Goal: Information Seeking & Learning: Learn about a topic

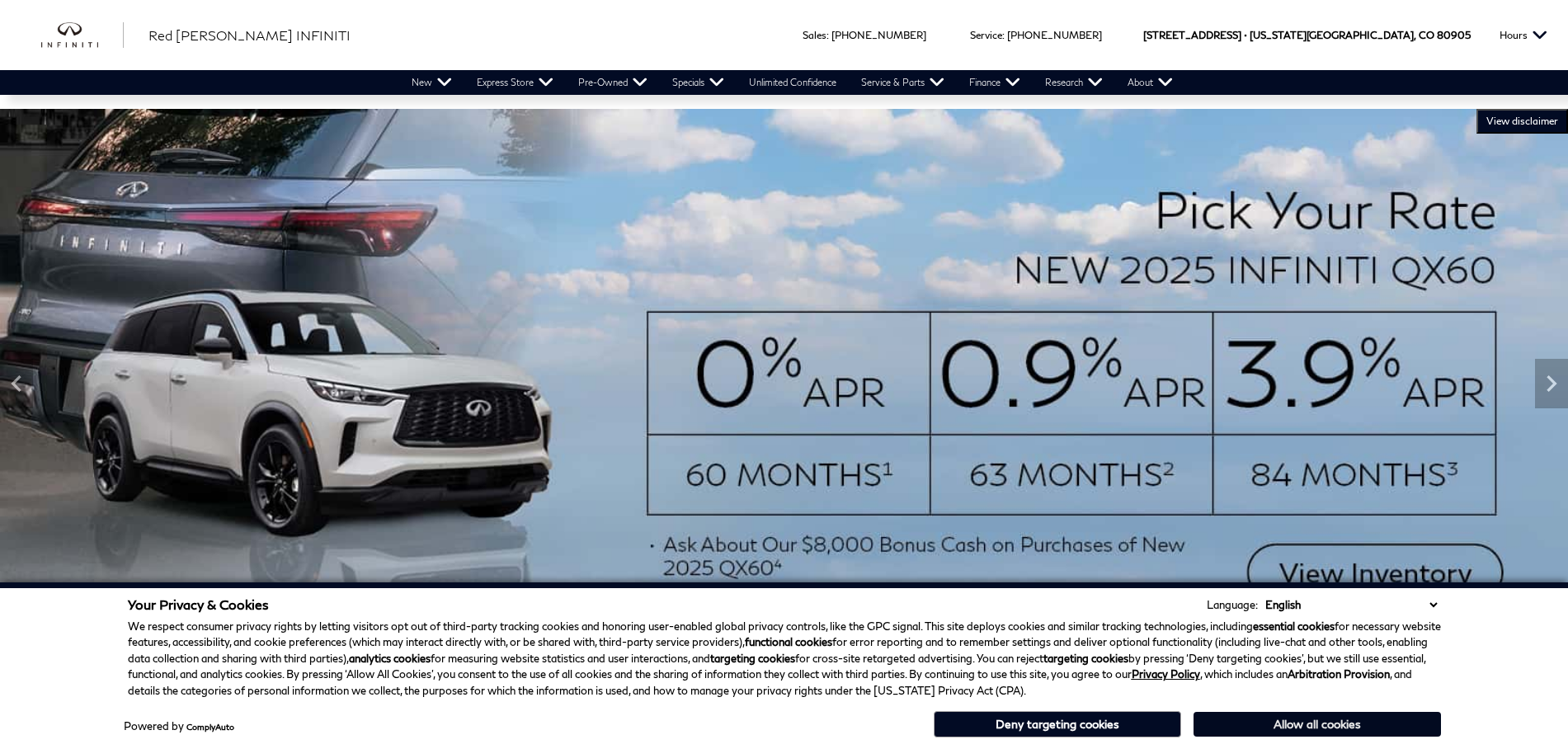
click at [1258, 722] on button "Allow all cookies" at bounding box center [1317, 724] width 247 height 25
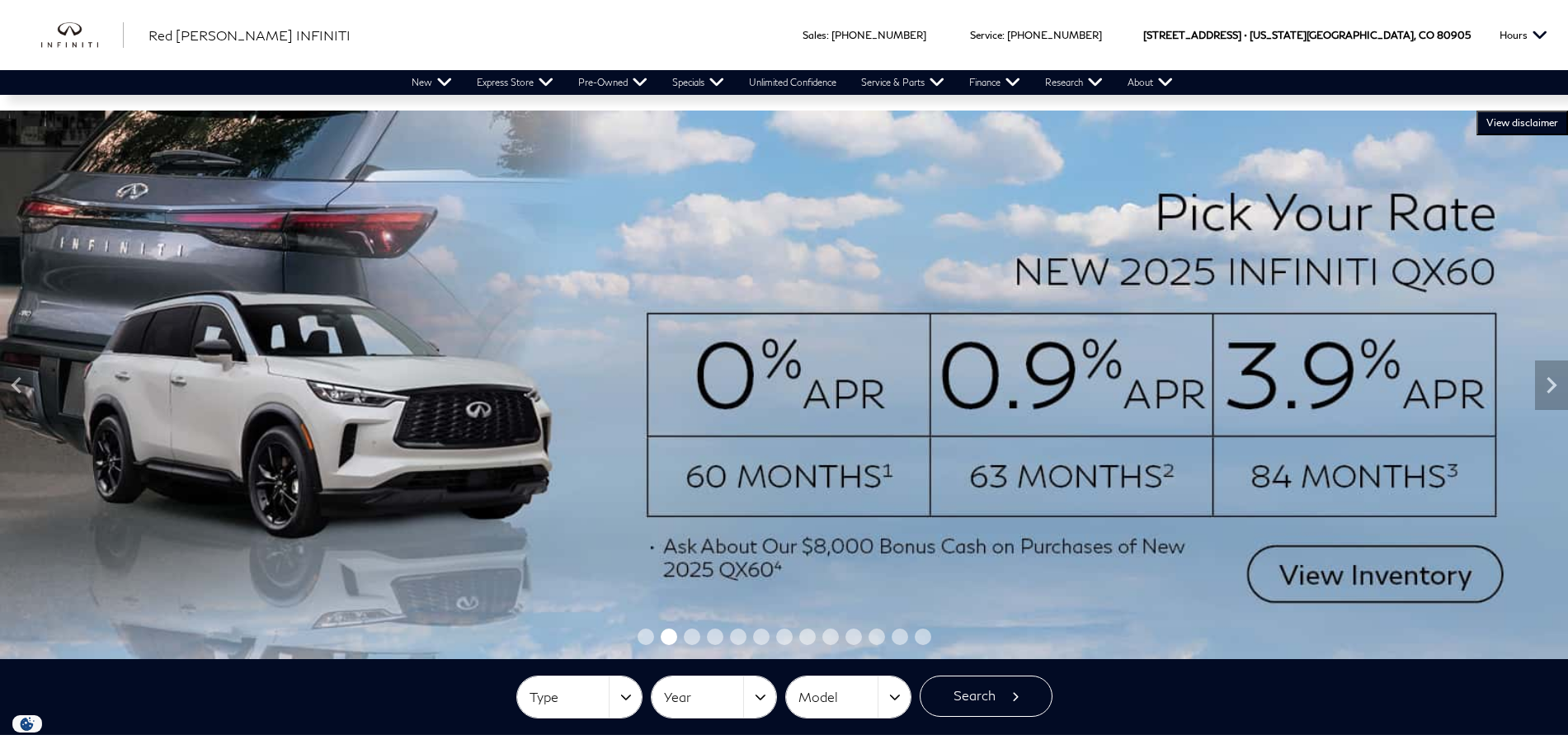
click at [1406, 582] on img at bounding box center [784, 384] width 1568 height 549
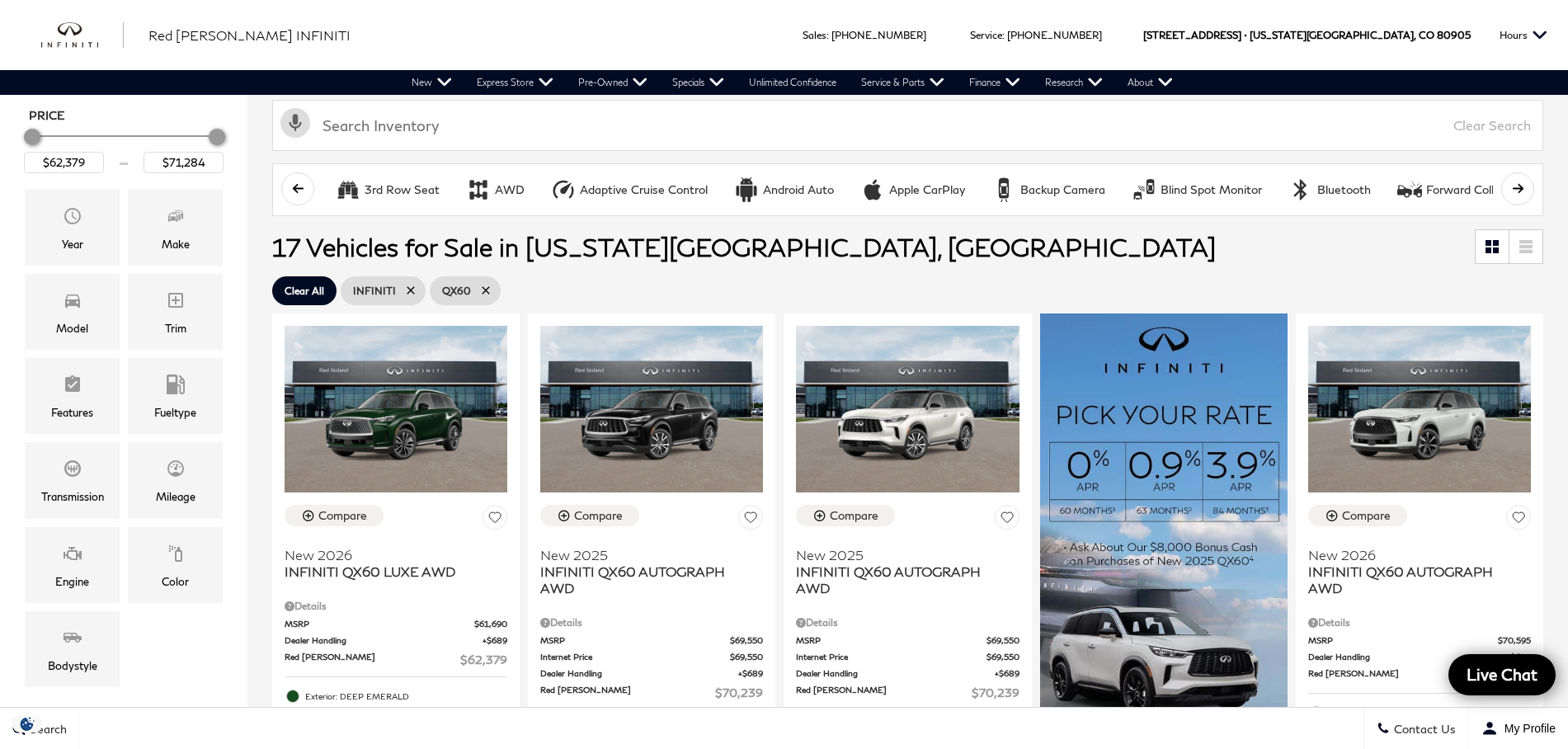
scroll to position [165, 0]
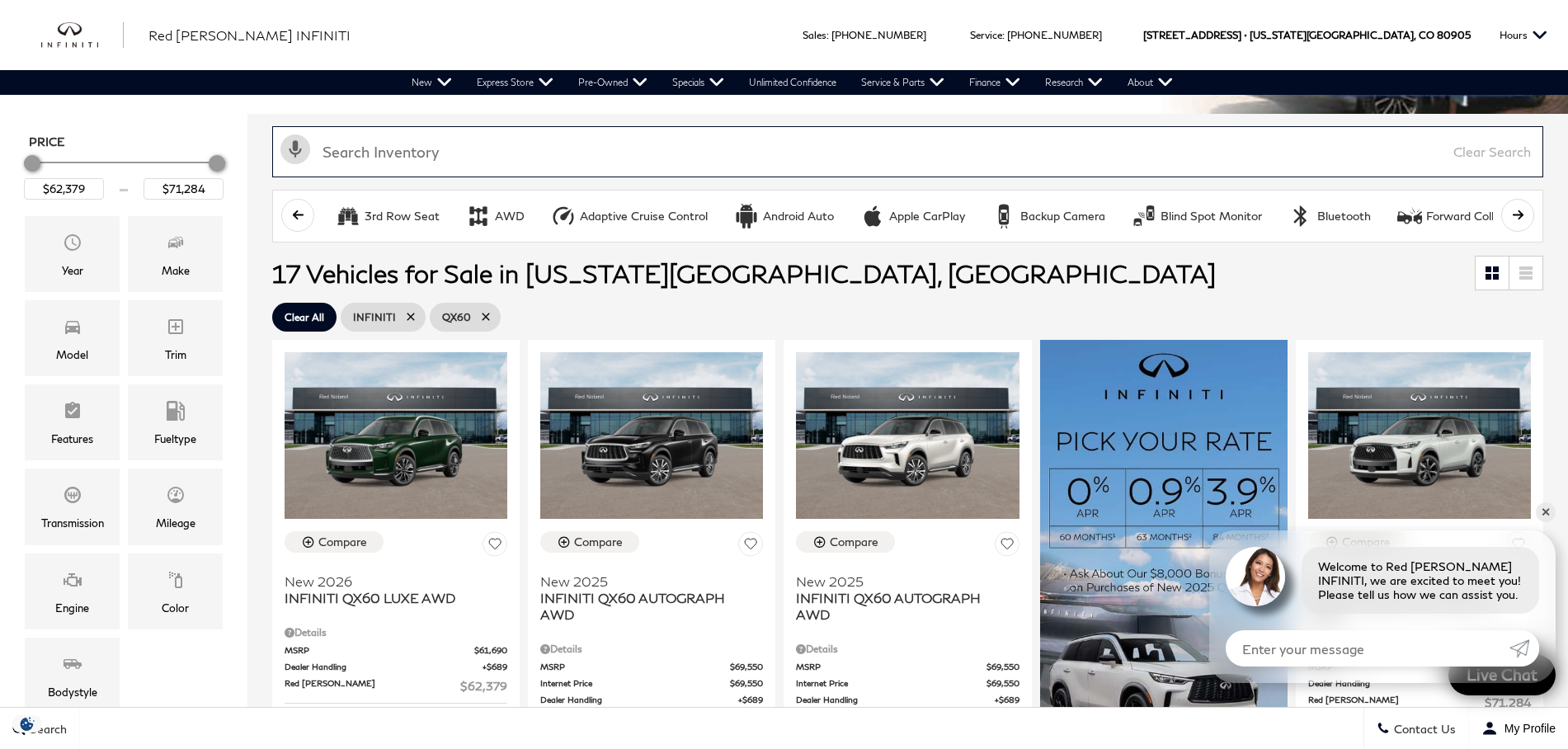
click at [381, 154] on input "text" at bounding box center [908, 152] width 1271 height 51
paste input "Infiniti Q50 3.0t AWD"
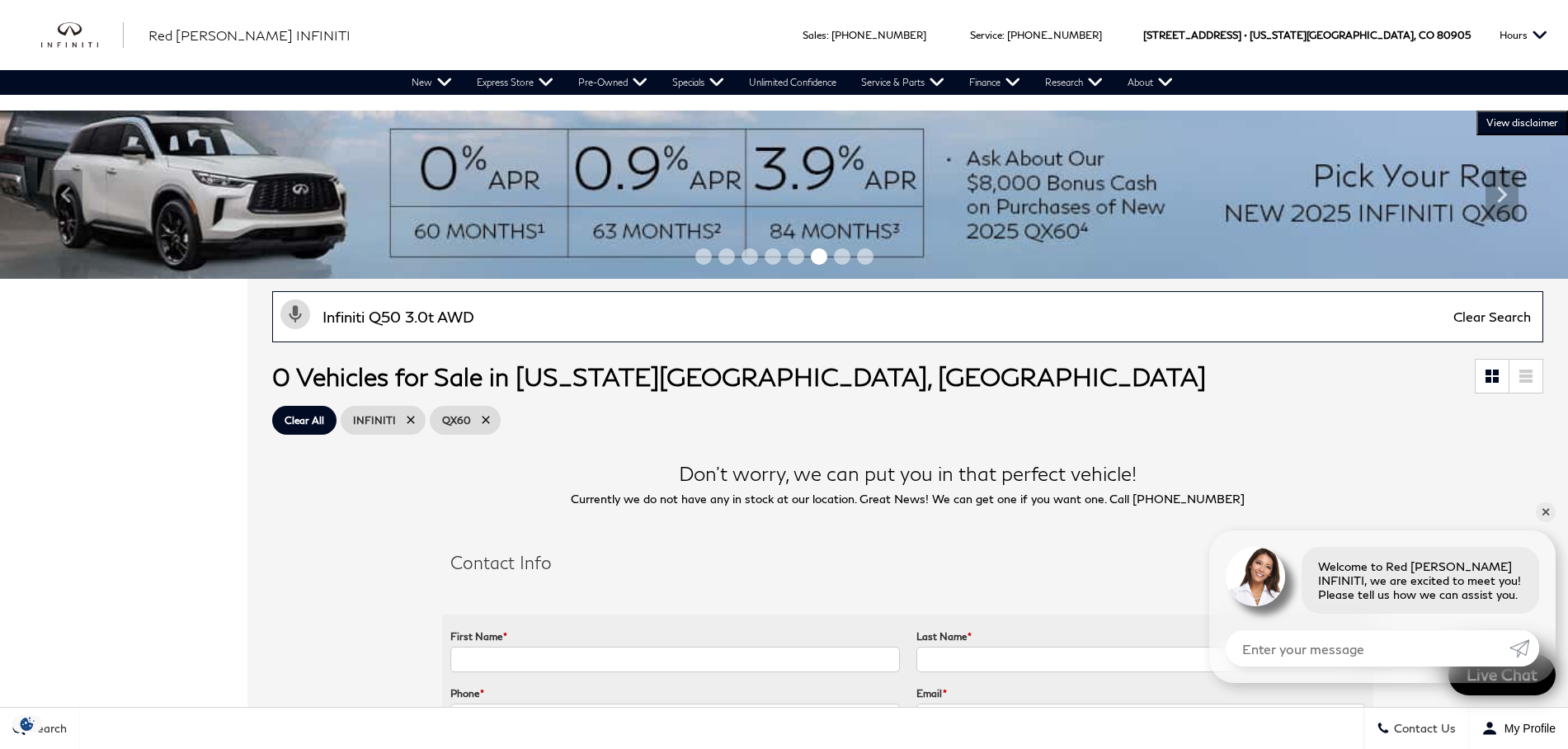
drag, startPoint x: 374, startPoint y: 314, endPoint x: 303, endPoint y: 312, distance: 71.0
click at [303, 312] on div "Activate Voice Search Infiniti Q50 3.0t AWD Clear Search" at bounding box center [908, 317] width 1288 height 51
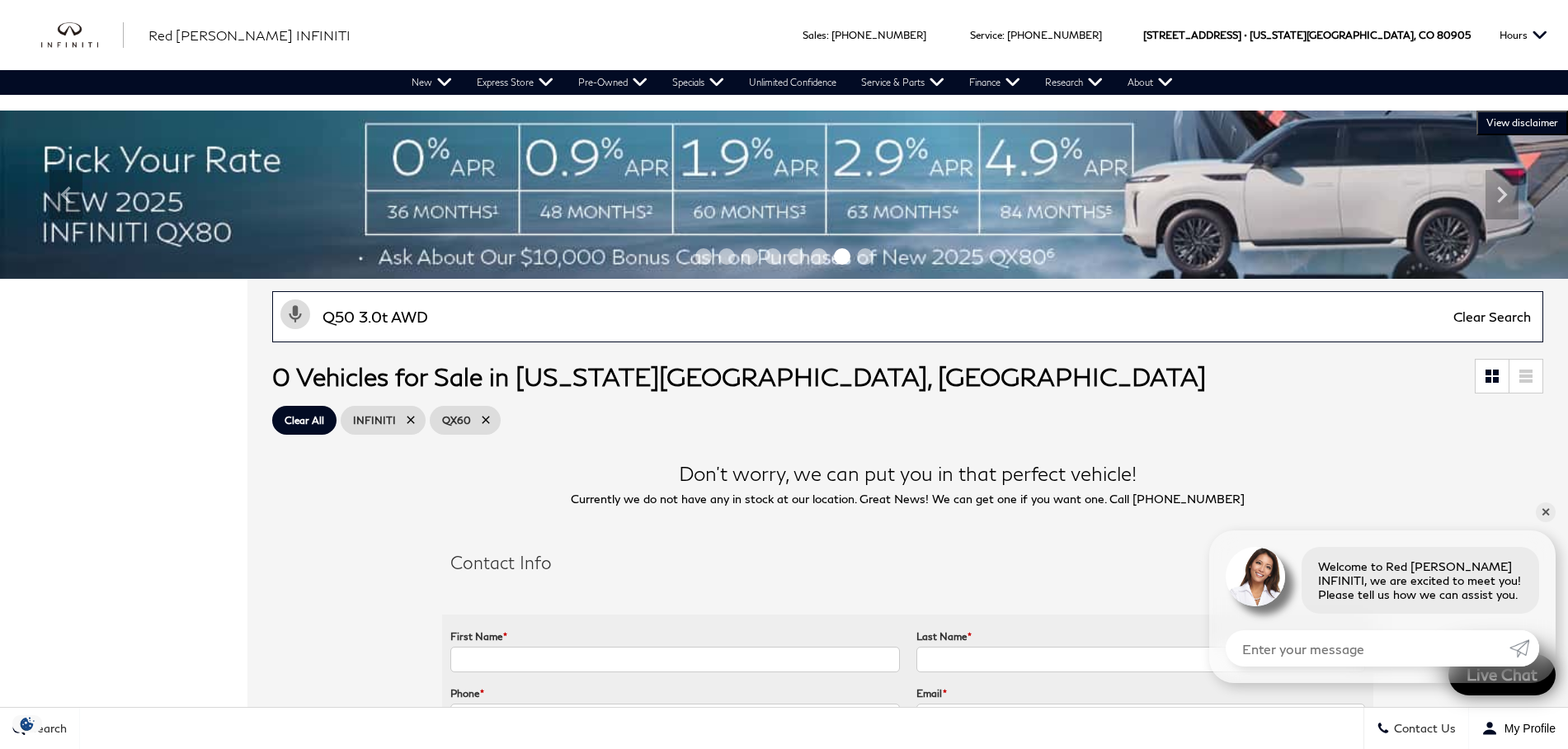
click at [392, 315] on input "Q50 3.0t AWD" at bounding box center [908, 317] width 1271 height 51
click at [391, 315] on input "Q50 3.0t AWD" at bounding box center [908, 317] width 1271 height 51
type input "Q50 AWD"
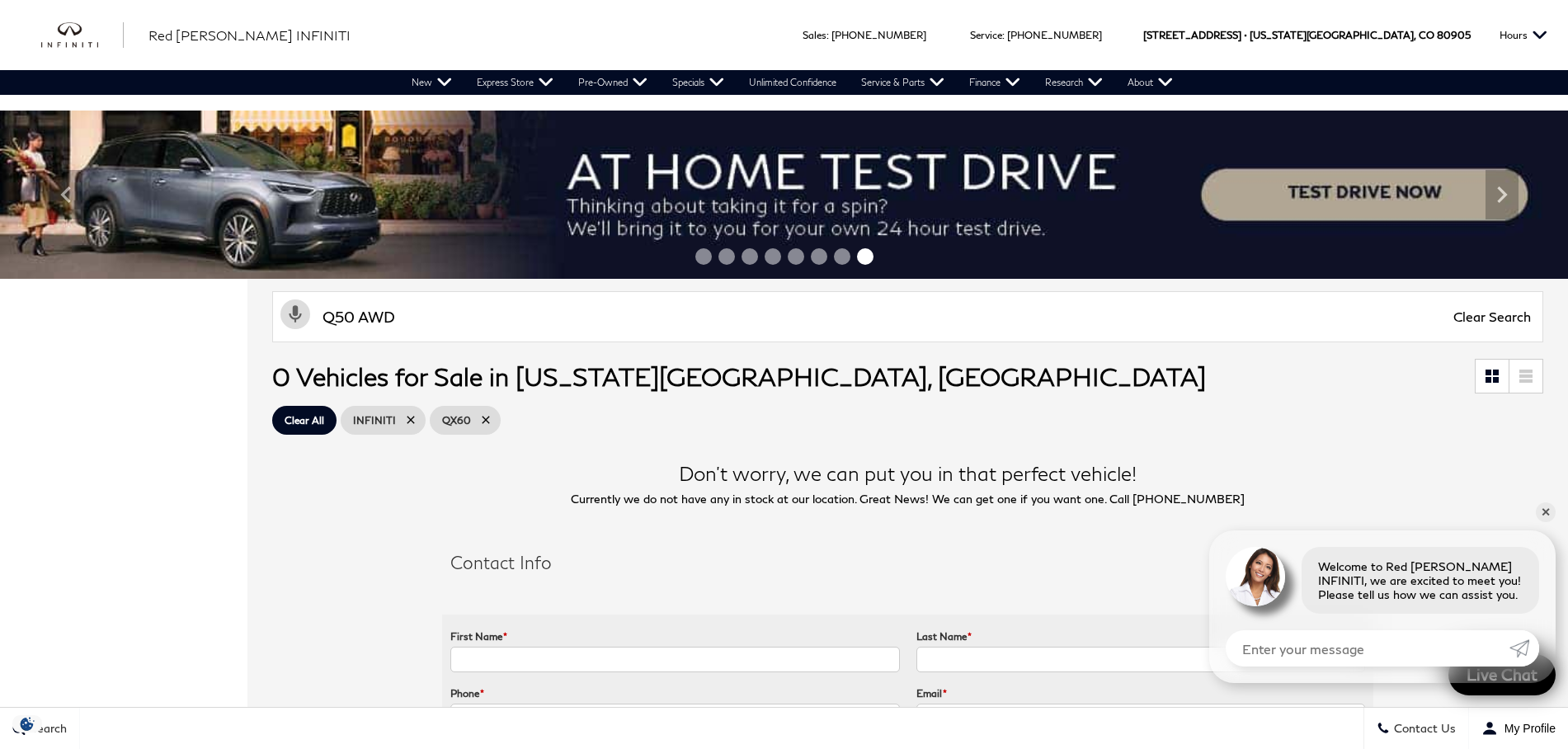
click at [479, 421] on icon at bounding box center [486, 420] width 13 height 13
click at [423, 316] on input "Q50 AWD" at bounding box center [908, 317] width 1271 height 51
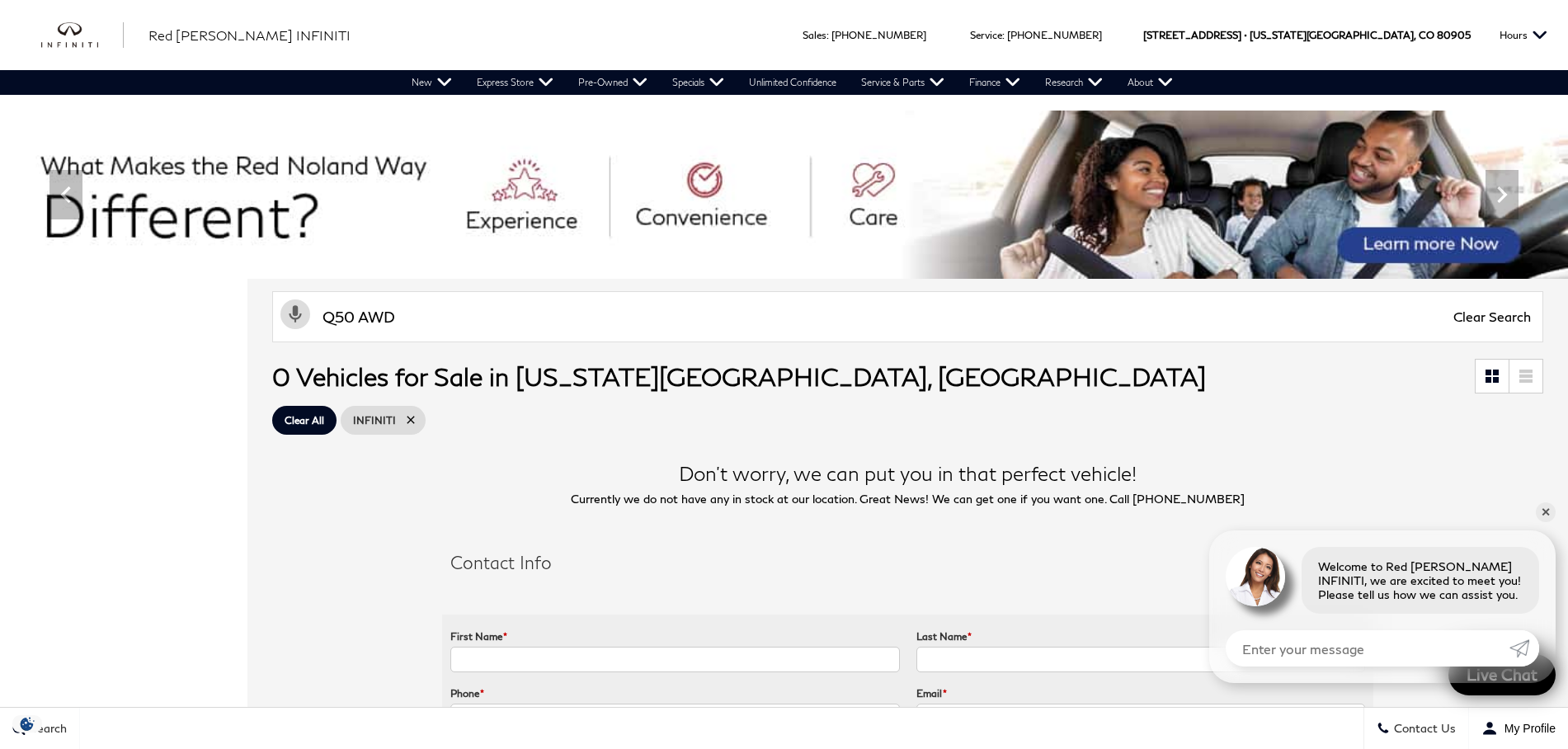
click at [410, 420] on icon at bounding box center [411, 420] width 13 height 13
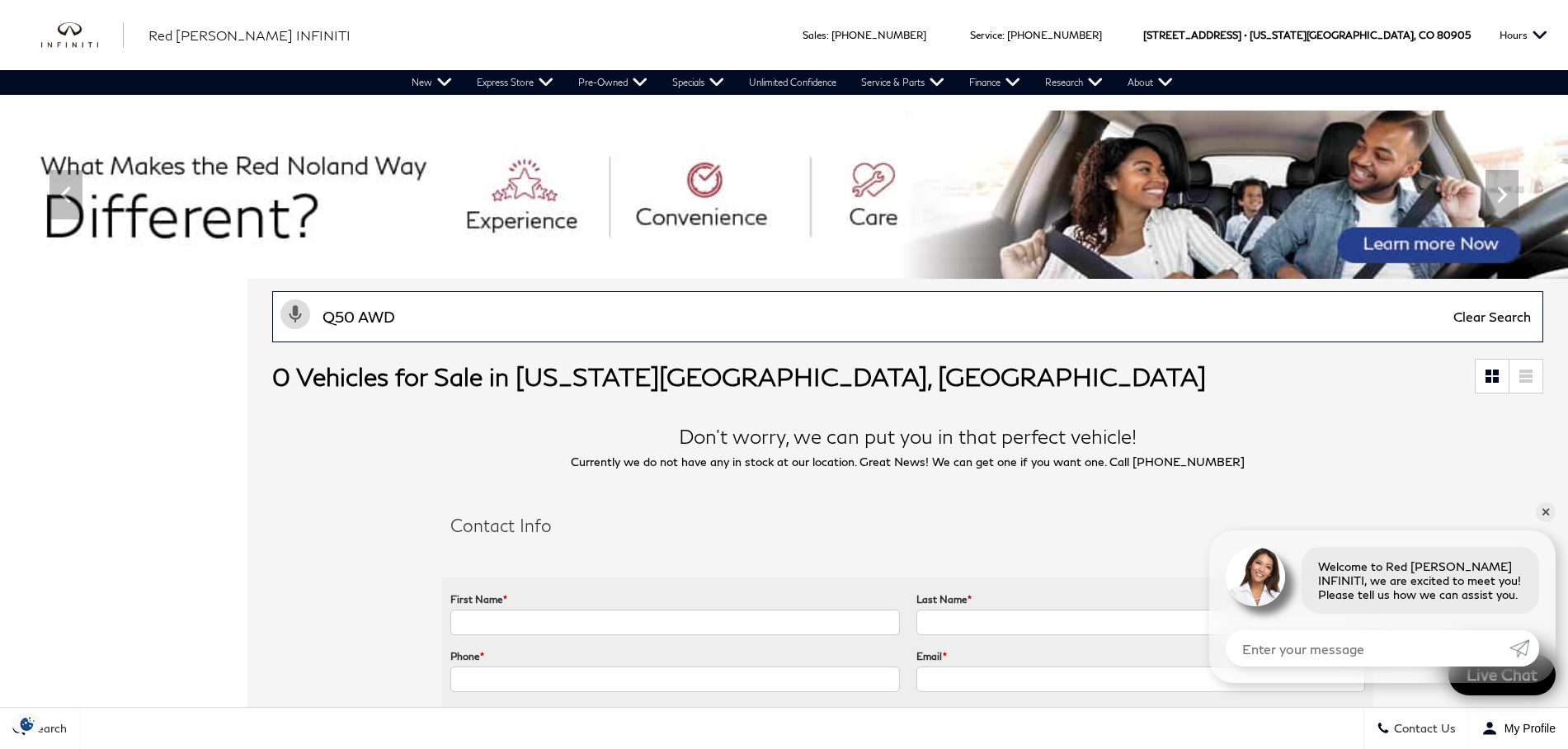
drag, startPoint x: 419, startPoint y: 314, endPoint x: 308, endPoint y: 314, distance: 111.0
click at [308, 314] on div "Activate Voice Search Q50 AWD Clear Search" at bounding box center [908, 317] width 1288 height 51
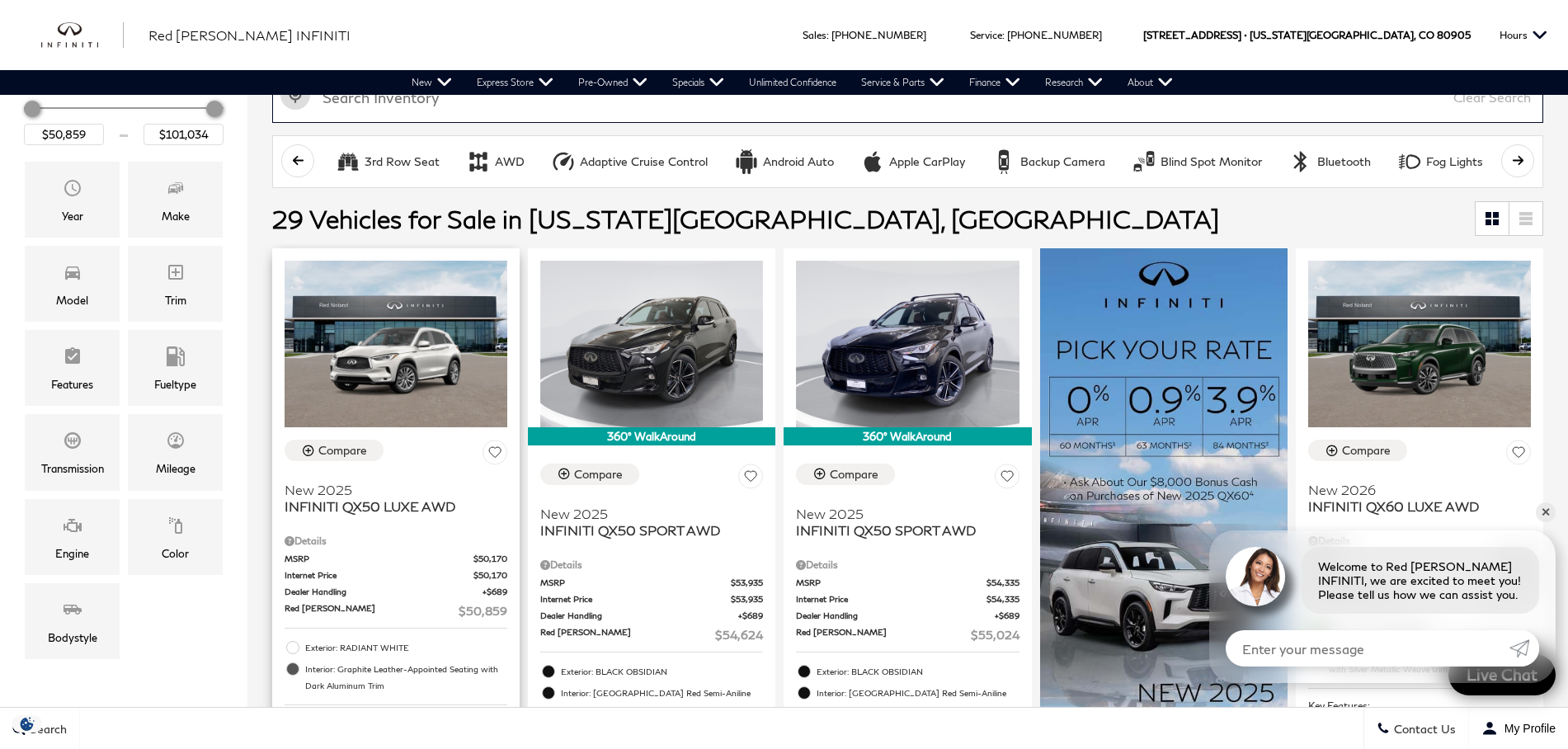
scroll to position [247, 0]
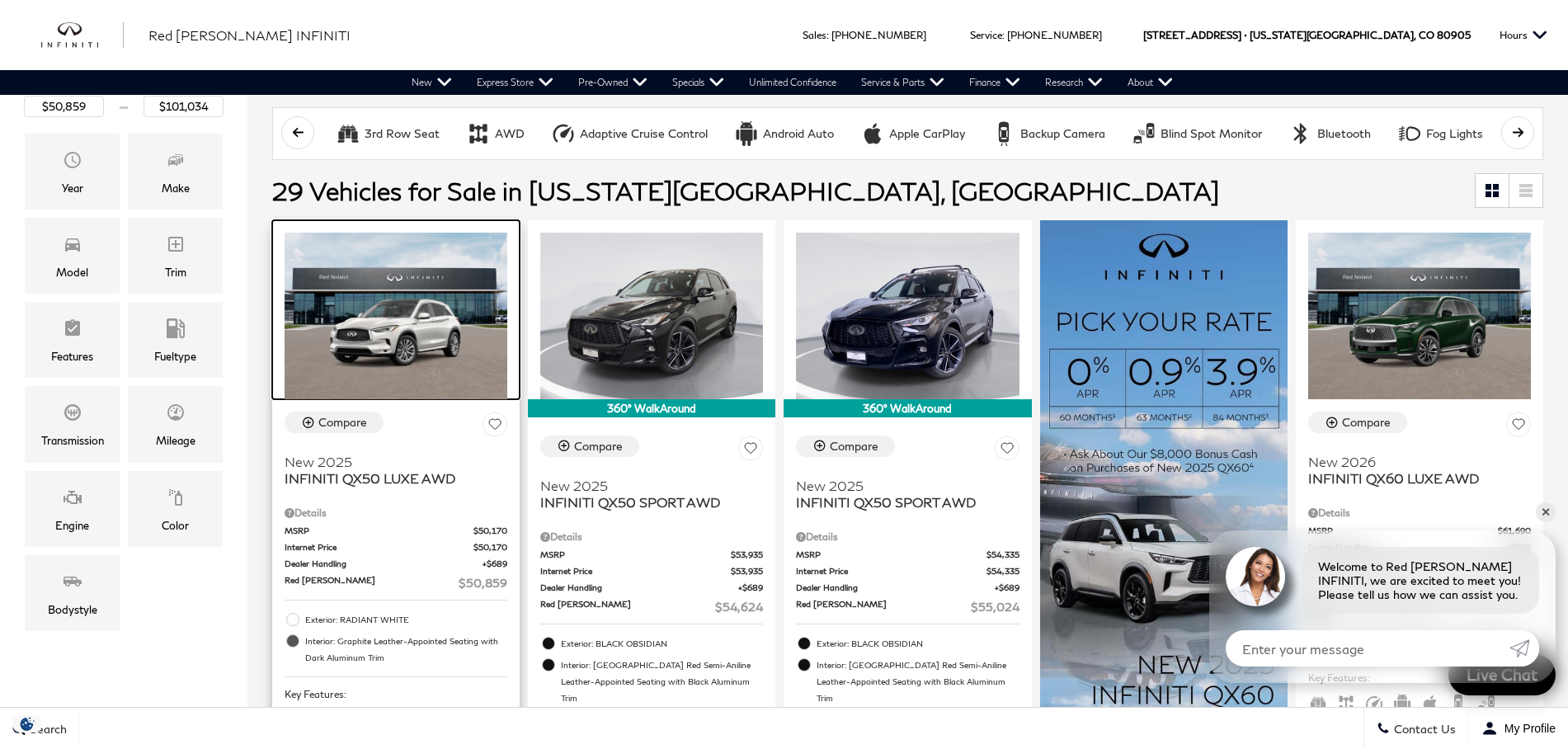
click at [403, 360] on img at bounding box center [396, 317] width 222 height 168
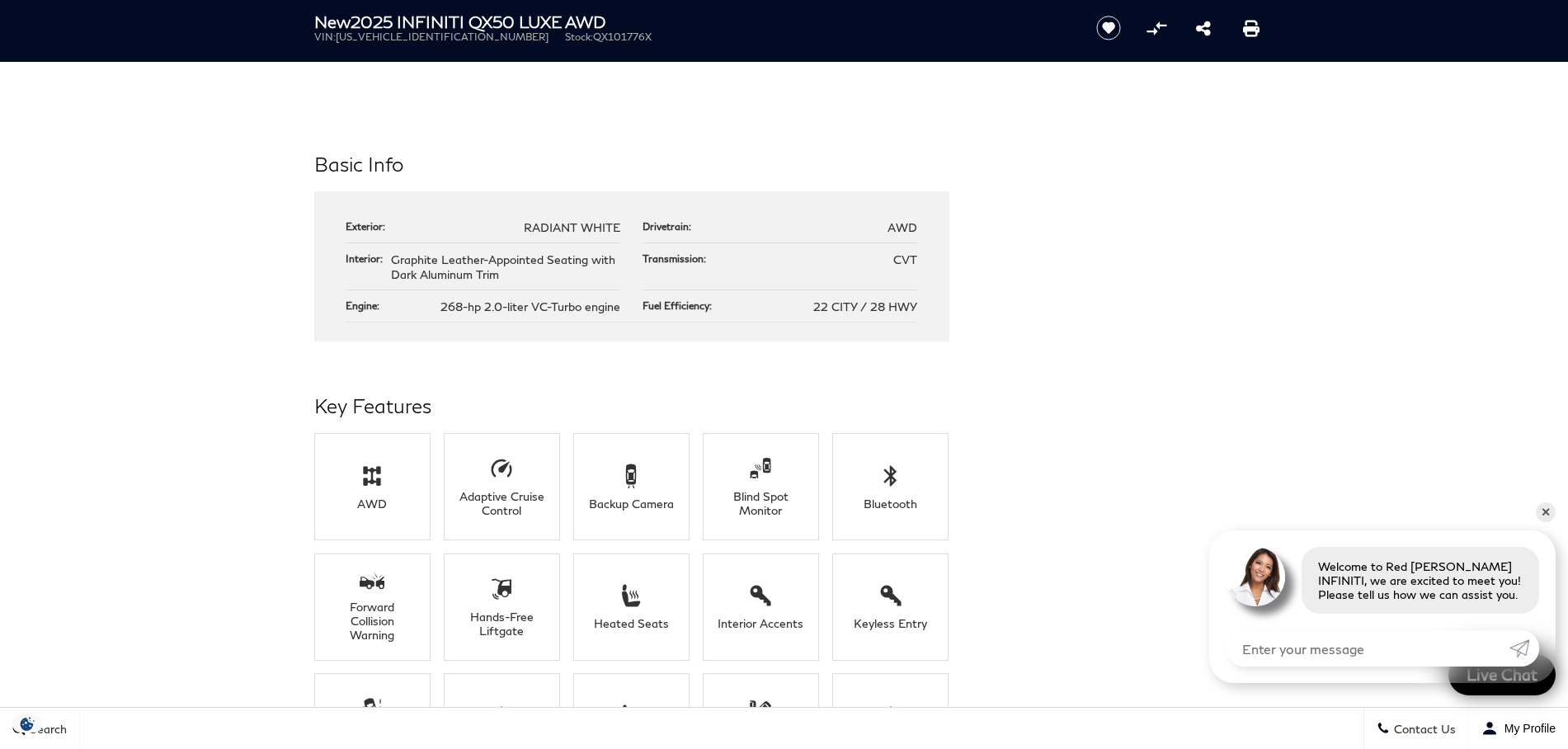
scroll to position [908, 0]
